Goal: Task Accomplishment & Management: Manage account settings

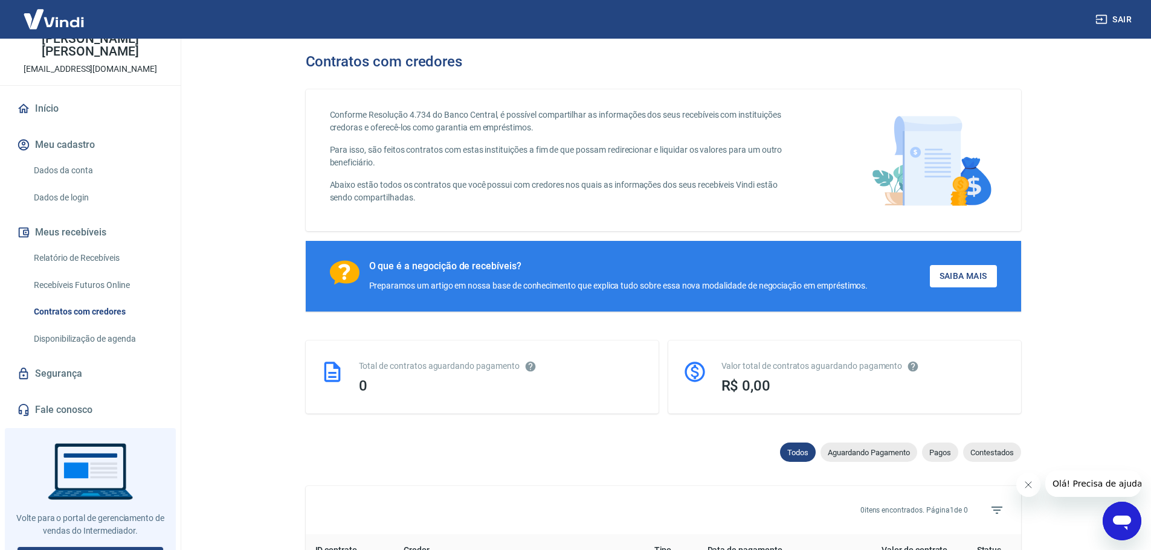
scroll to position [76, 0]
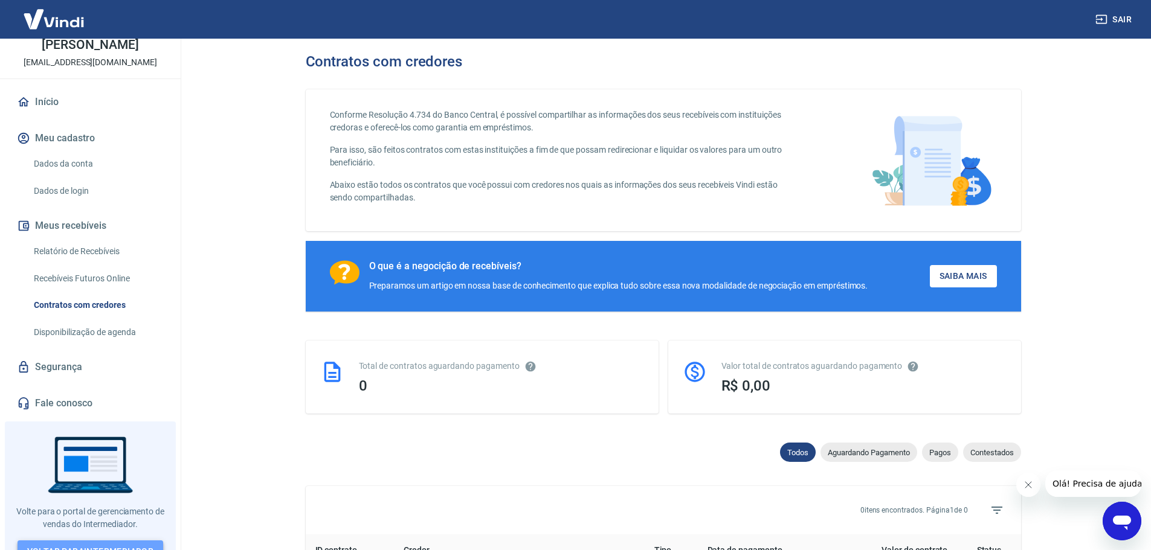
click at [121, 541] on link "Voltar para Intermediador" at bounding box center [91, 552] width 146 height 22
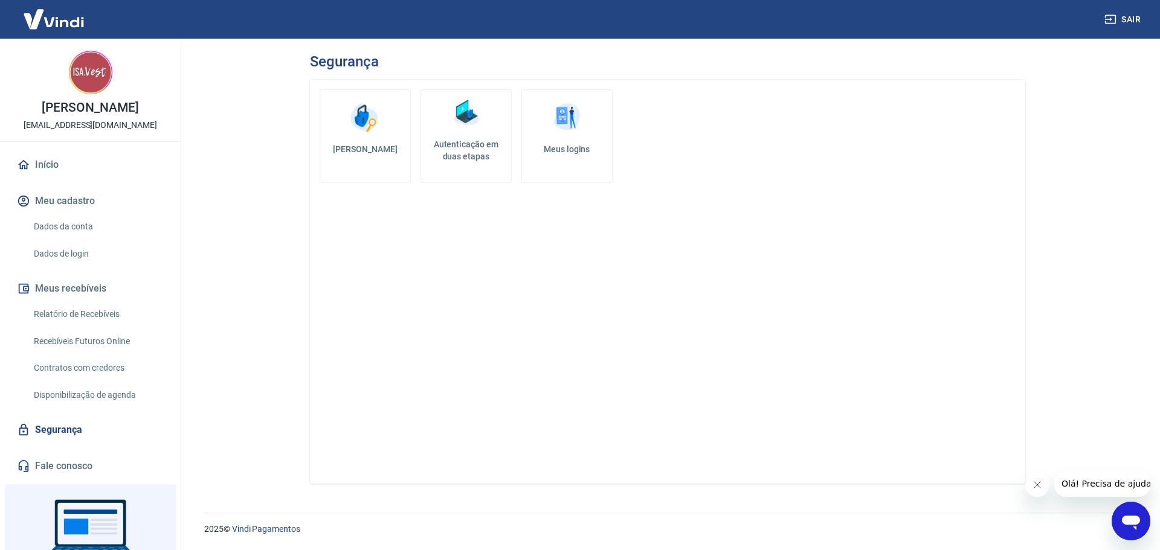
scroll to position [76, 0]
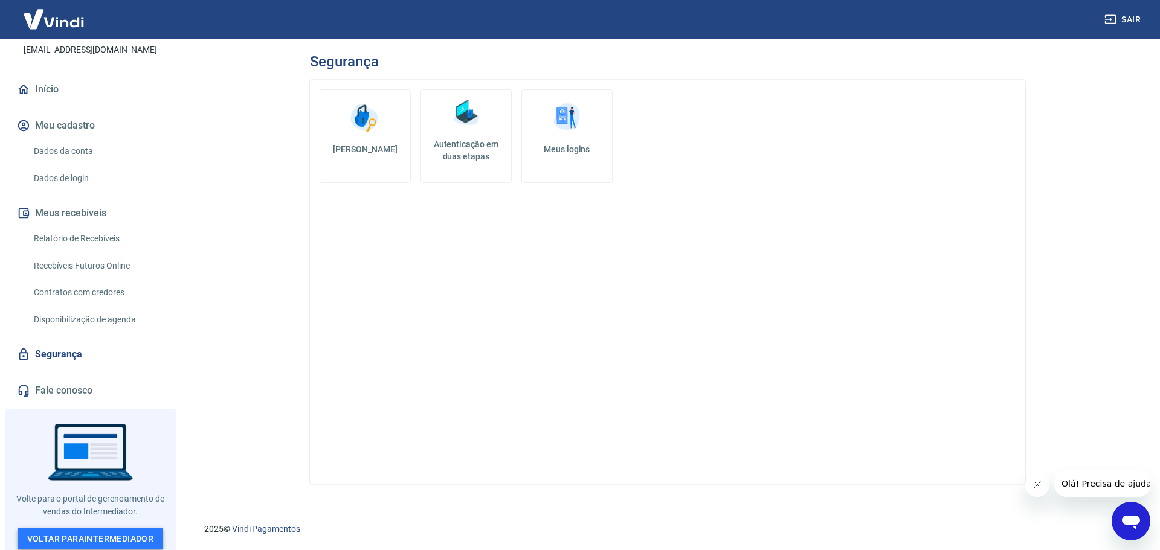
click at [87, 532] on link "Voltar para Intermediador" at bounding box center [91, 539] width 146 height 22
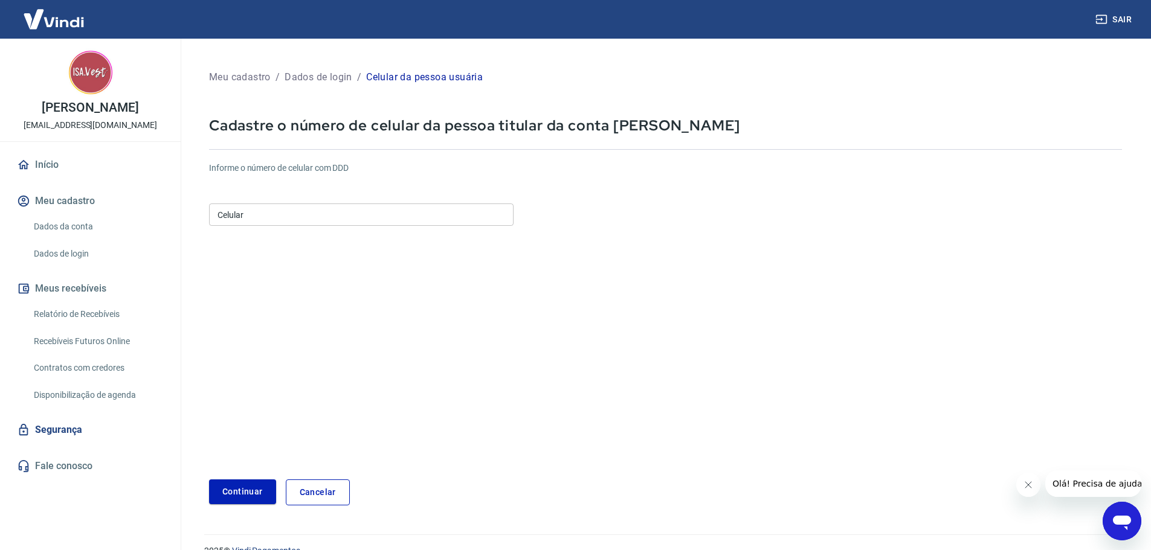
click at [264, 216] on input "Celular" at bounding box center [361, 215] width 305 height 22
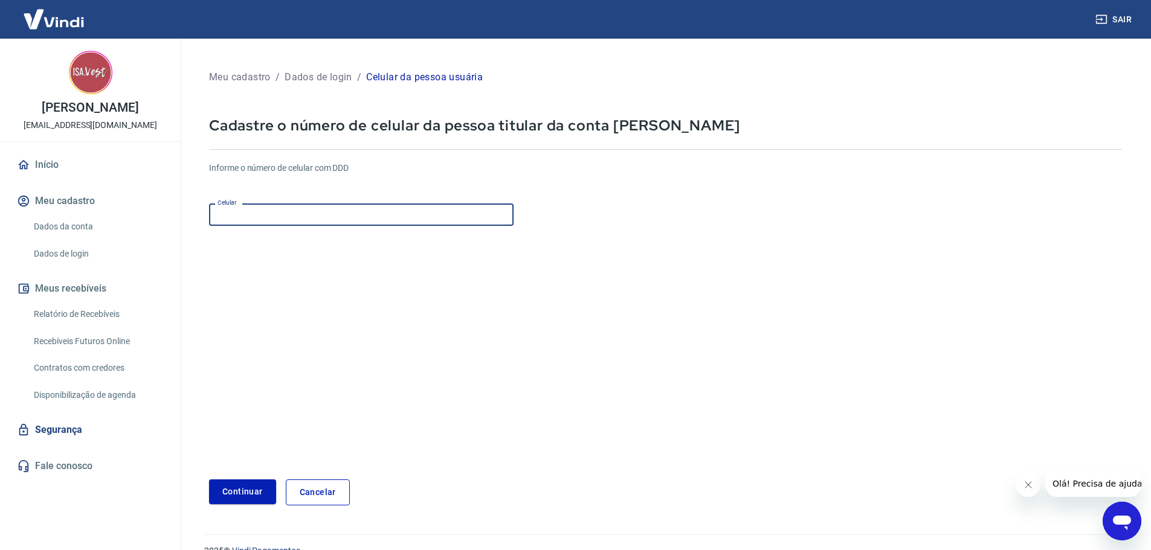
type input "[PHONE_NUMBER]"
click at [244, 489] on button "Continuar" at bounding box center [242, 492] width 67 height 25
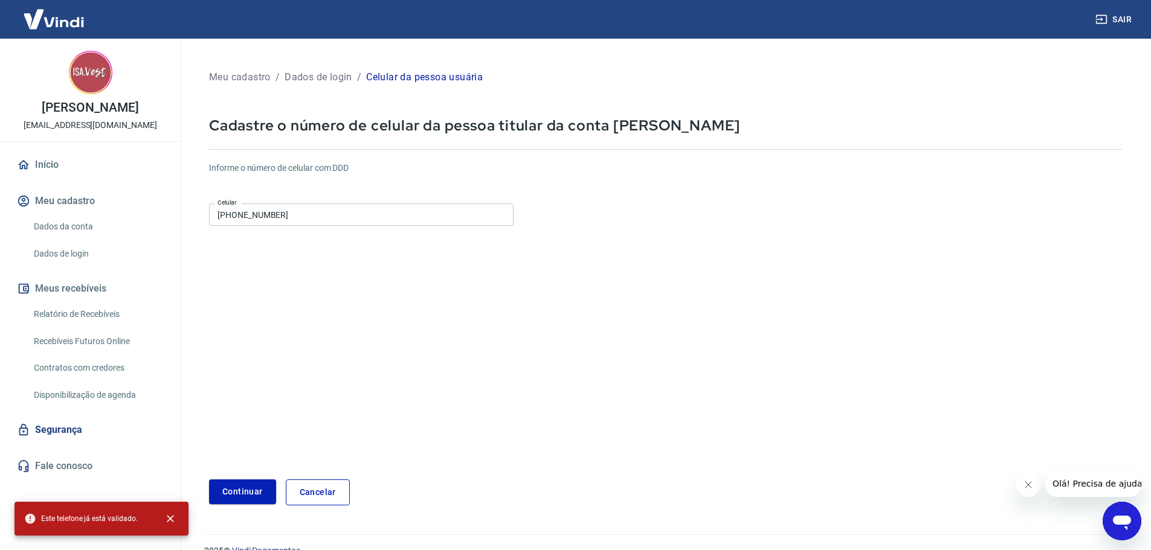
click at [323, 495] on link "Cancelar" at bounding box center [318, 493] width 64 height 26
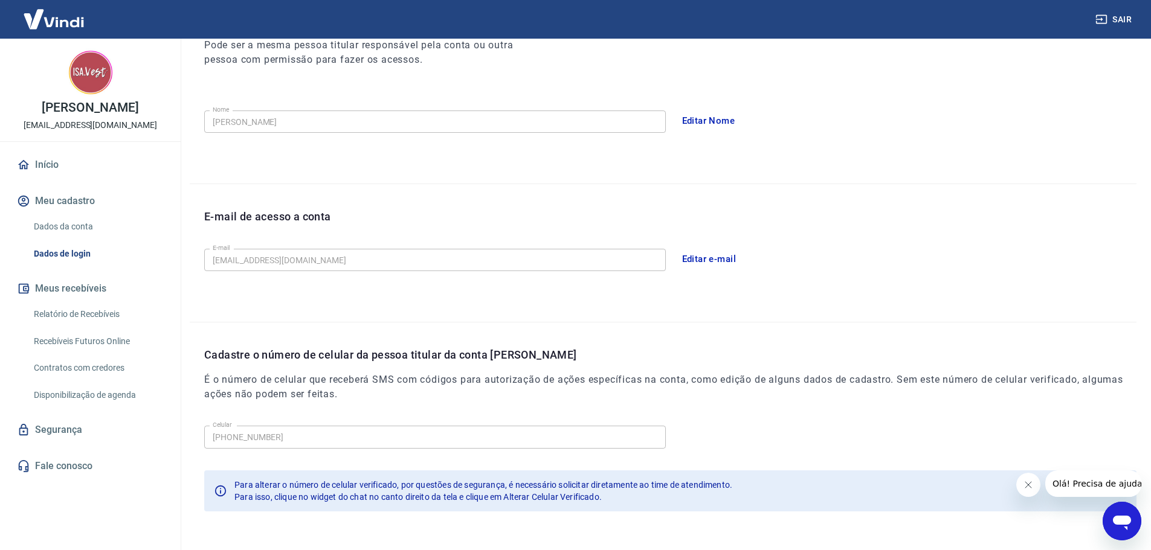
scroll to position [224, 0]
